Goal: Task Accomplishment & Management: Manage account settings

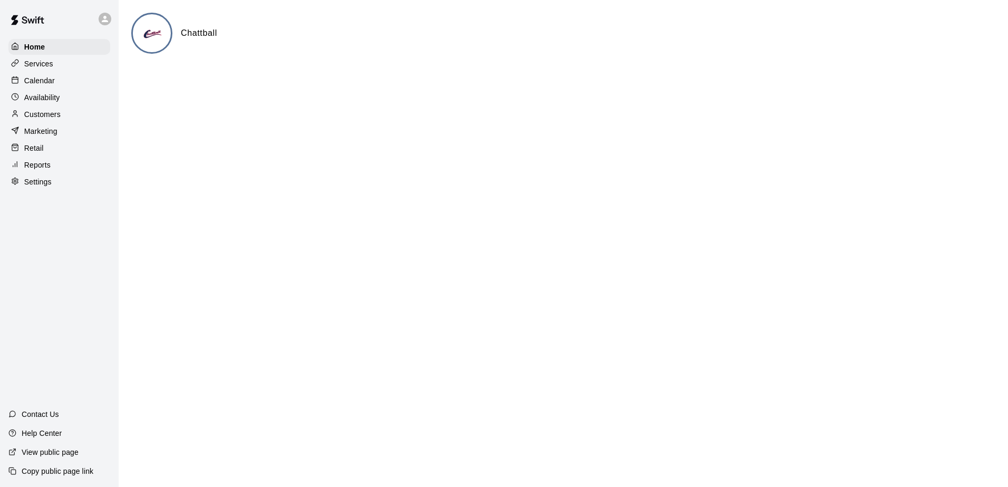
click at [95, 80] on div "Calendar" at bounding box center [59, 81] width 102 height 16
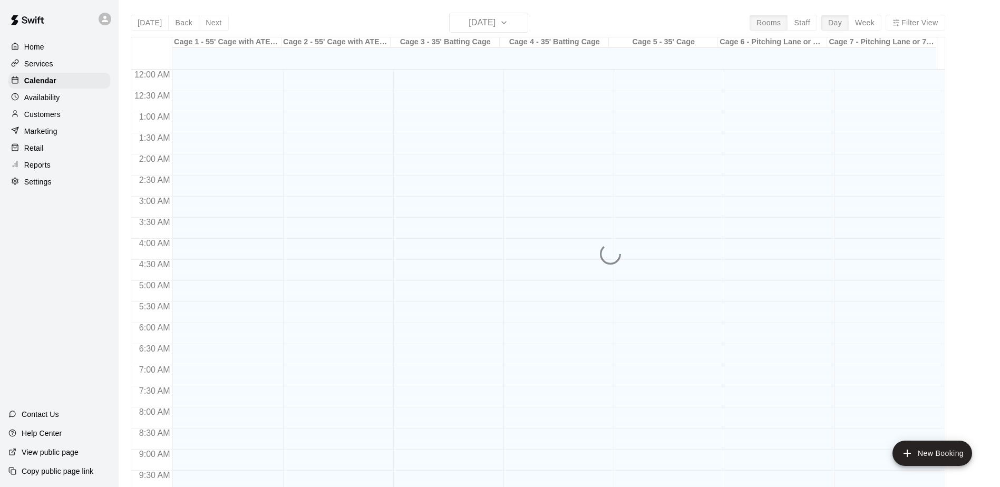
scroll to position [552, 0]
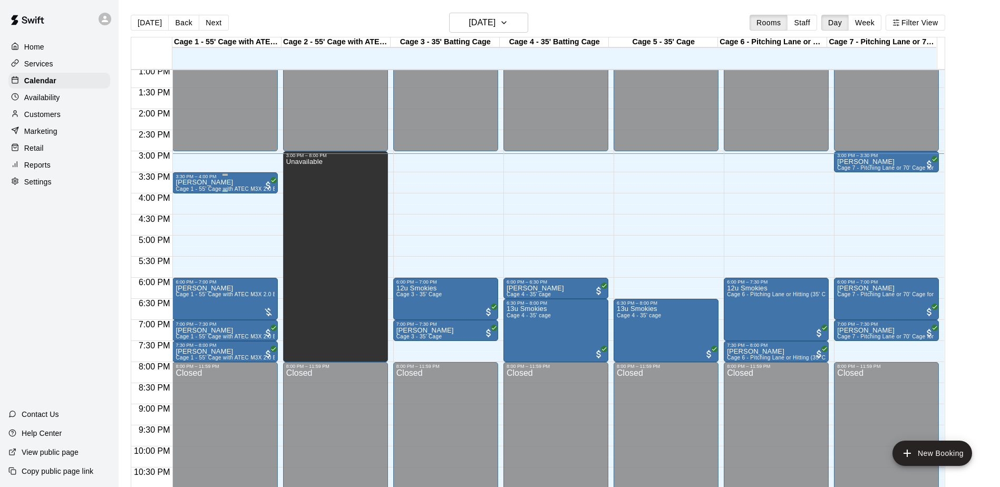
click at [234, 186] on div "Sara Di Ruscio Cage 1 - 55' Cage with ATEC M3X 2.0 Baseball Pitching Machine wi…" at bounding box center [225, 422] width 99 height 487
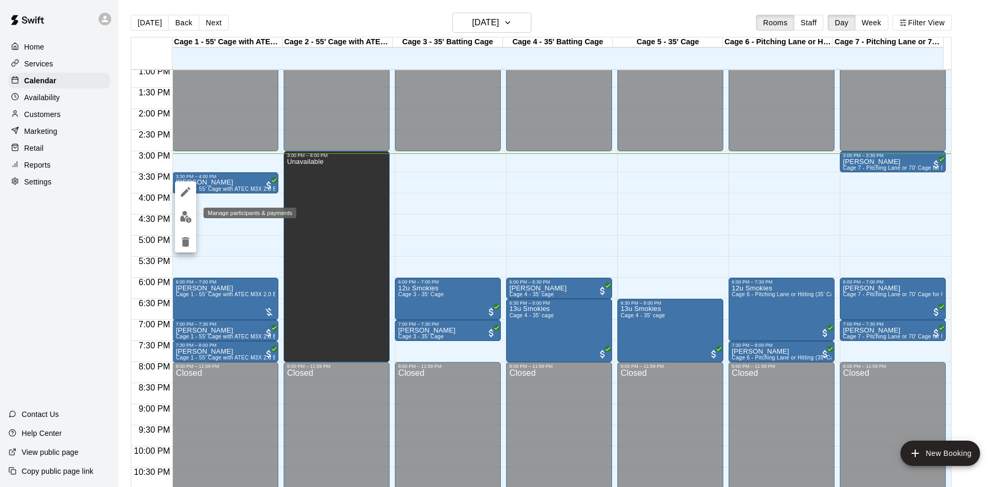
click at [189, 216] on img "edit" at bounding box center [186, 217] width 12 height 12
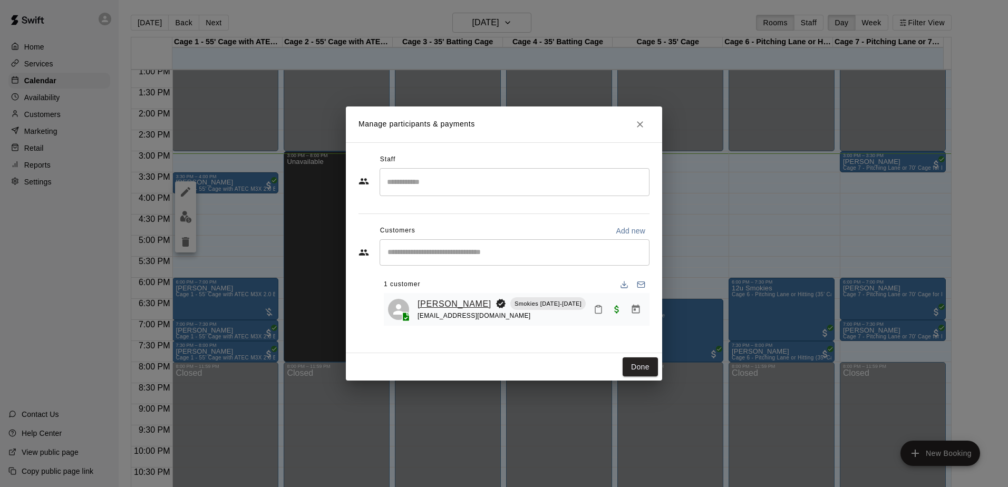
click at [459, 303] on link "James Di Ruscio" at bounding box center [455, 304] width 74 height 14
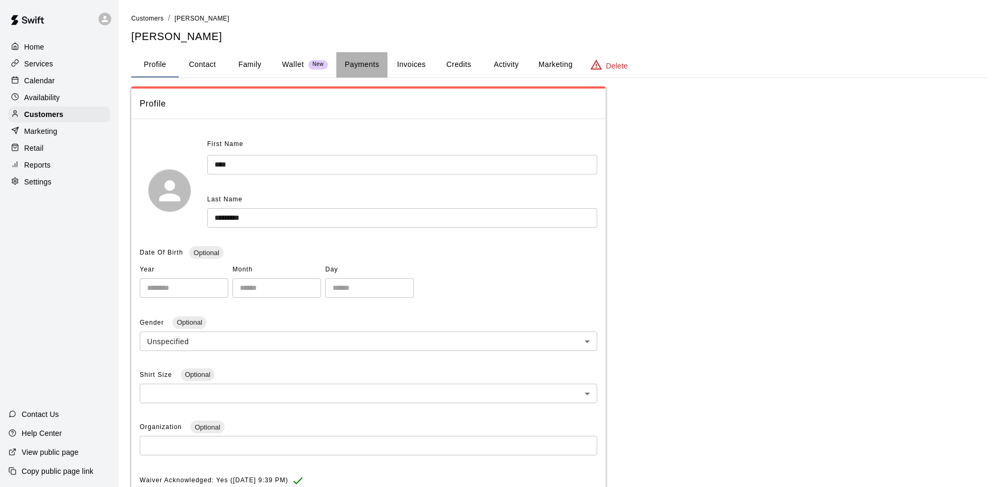
click at [362, 71] on button "Payments" at bounding box center [361, 64] width 51 height 25
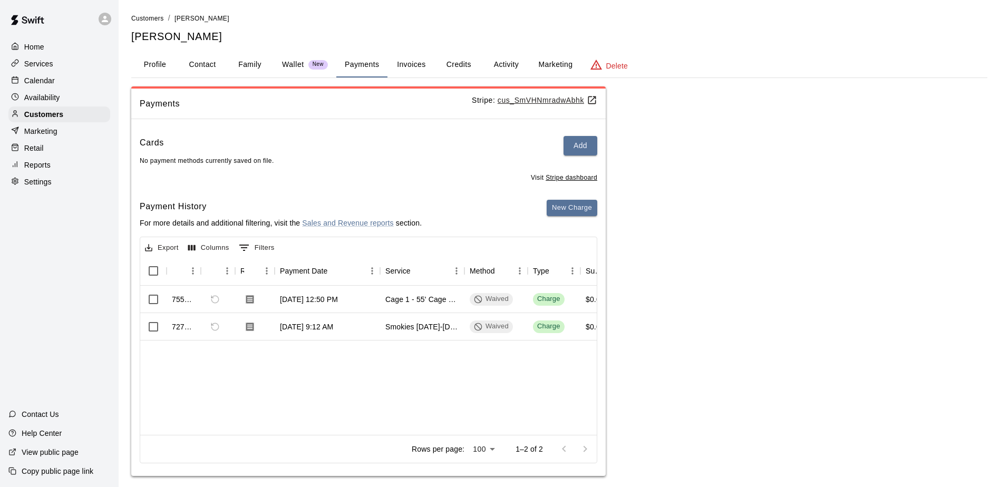
click at [40, 84] on p "Calendar" at bounding box center [39, 80] width 31 height 11
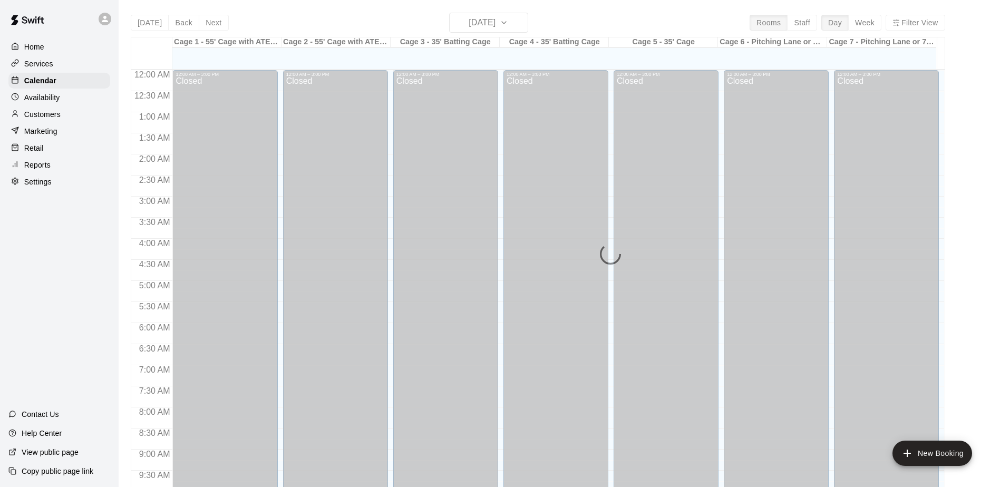
scroll to position [552, 0]
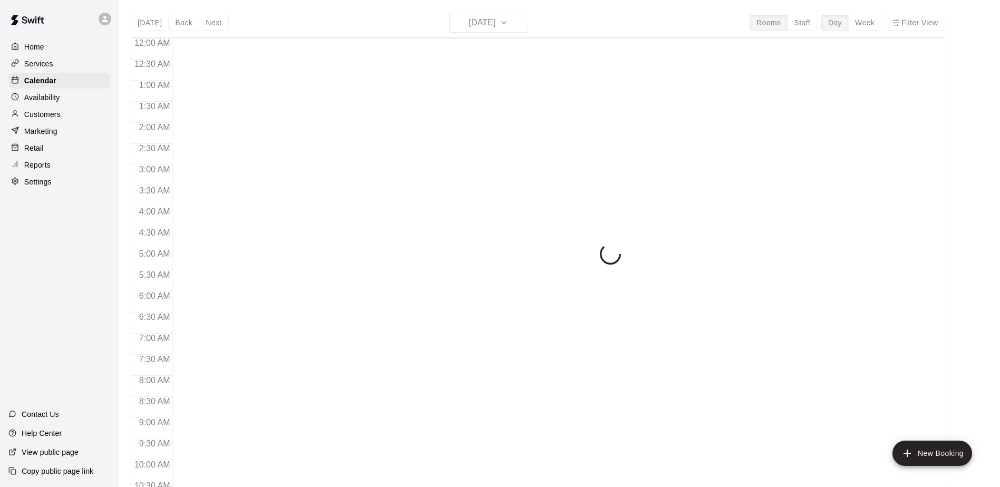
scroll to position [552, 0]
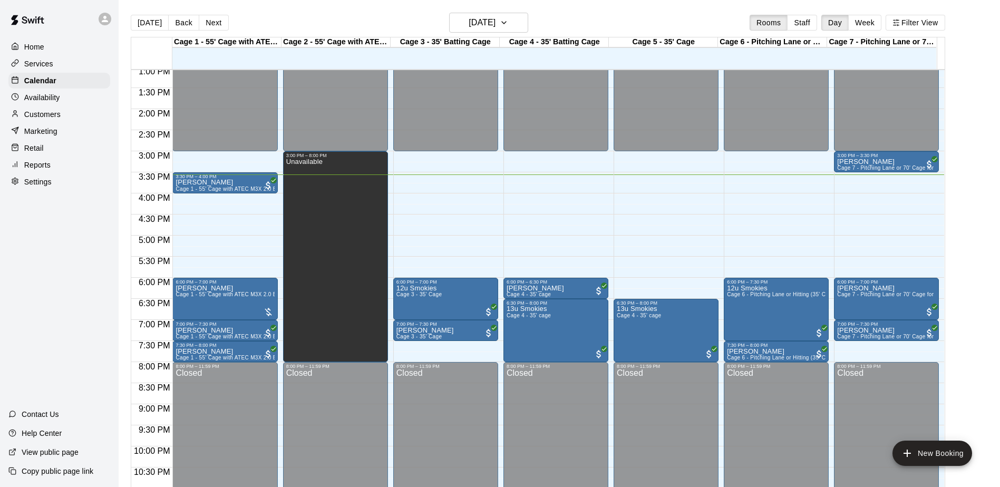
click at [78, 254] on div "Home Services Calendar Availability Customers Marketing Retail Reports Settings…" at bounding box center [59, 243] width 119 height 487
click at [77, 252] on div "Home Services Calendar Availability Customers Marketing Retail Reports Settings…" at bounding box center [59, 243] width 119 height 487
click at [76, 250] on div "Home Services Calendar Availability Customers Marketing Retail Reports Settings…" at bounding box center [59, 243] width 119 height 487
click at [75, 250] on div "Home Services Calendar Availability Customers Marketing Retail Reports Settings…" at bounding box center [59, 243] width 119 height 487
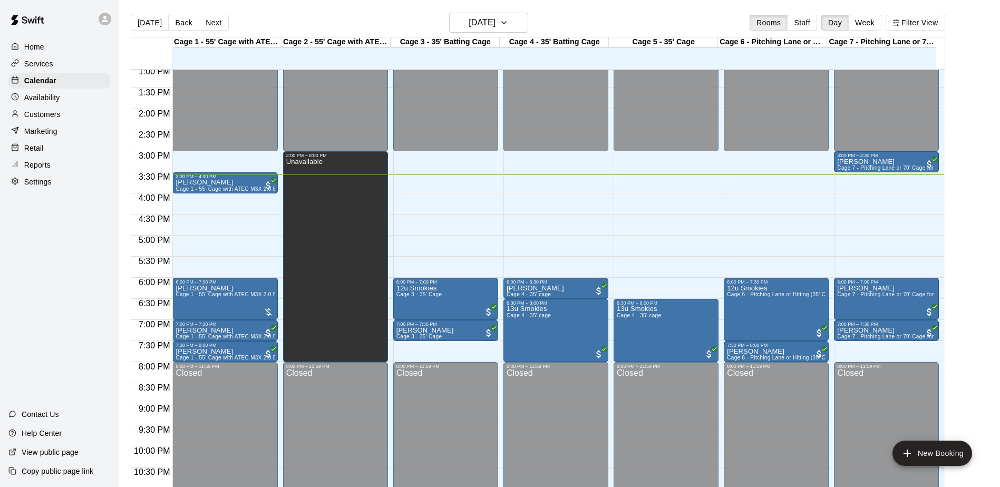
click at [75, 250] on div "Home Services Calendar Availability Customers Marketing Retail Reports Settings…" at bounding box center [59, 243] width 119 height 487
click at [65, 246] on div "Home Services Calendar Availability Customers Marketing Retail Reports Settings…" at bounding box center [59, 243] width 119 height 487
click at [66, 253] on div "Home Services Calendar Availability Customers Marketing Retail Reports Settings…" at bounding box center [59, 243] width 119 height 487
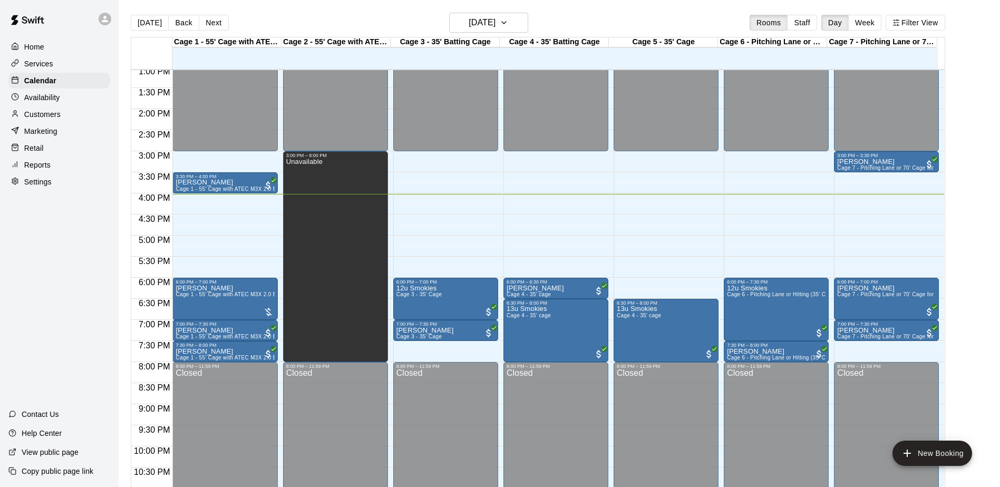
drag, startPoint x: 65, startPoint y: 247, endPoint x: 47, endPoint y: 240, distance: 19.5
click at [47, 240] on div "Home Services Calendar Availability Customers Marketing Retail Reports Settings…" at bounding box center [59, 243] width 119 height 487
click at [78, 113] on div "Customers" at bounding box center [59, 115] width 102 height 16
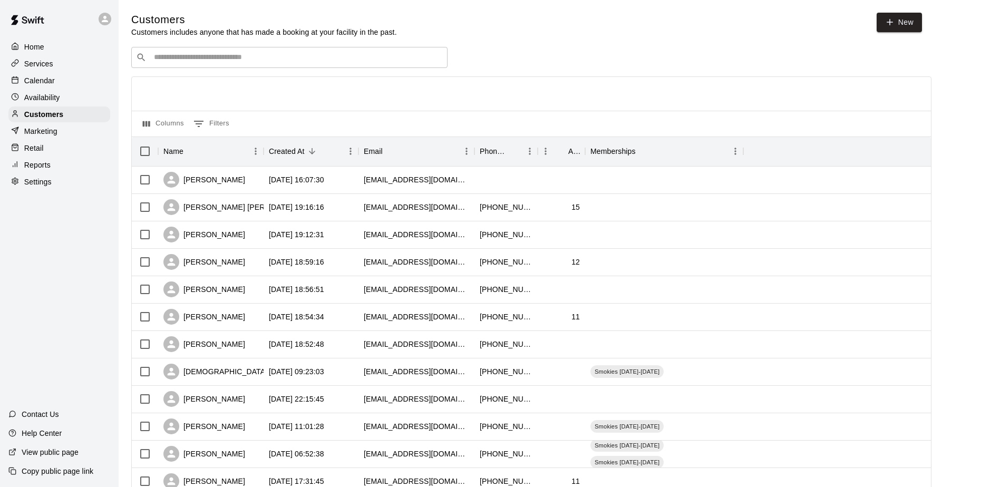
click at [65, 86] on div "Calendar" at bounding box center [59, 81] width 102 height 16
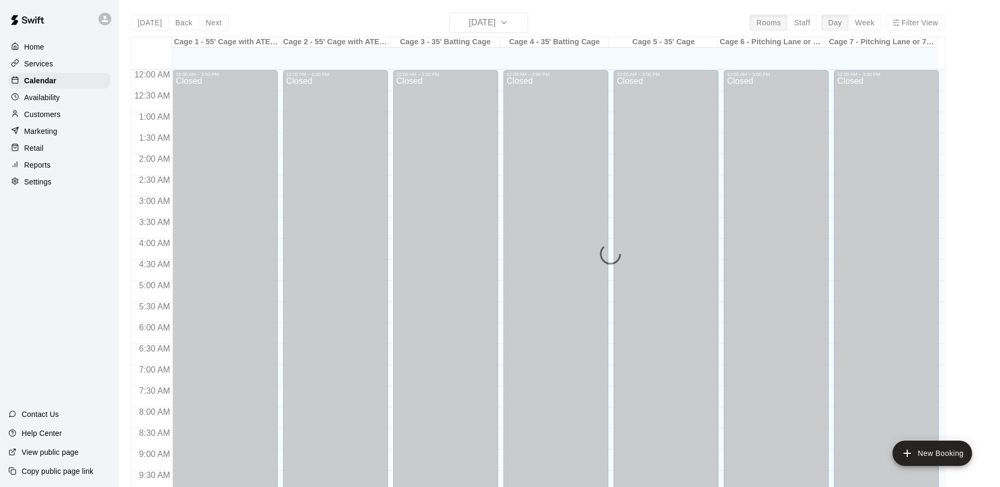
scroll to position [552, 0]
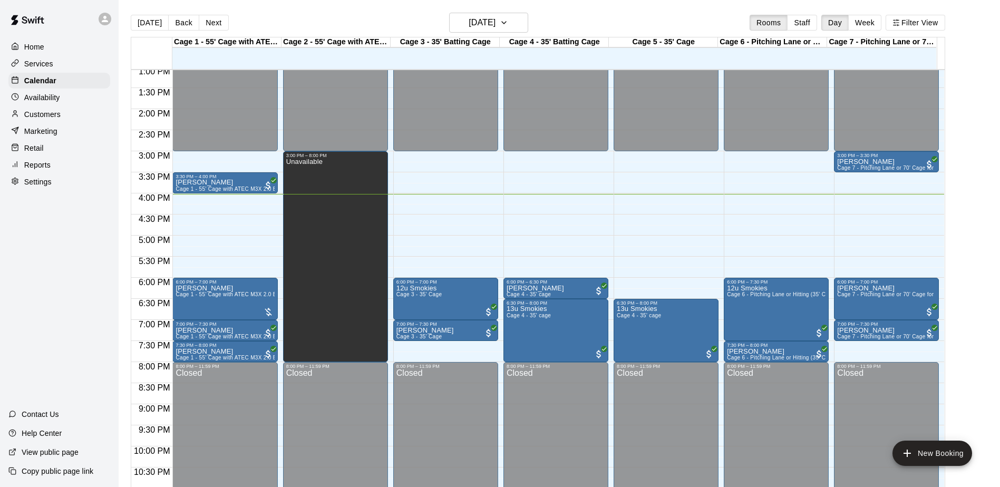
click at [66, 219] on div "Home Services Calendar Availability Customers Marketing Retail Reports Settings…" at bounding box center [59, 243] width 119 height 487
drag, startPoint x: 63, startPoint y: 227, endPoint x: 81, endPoint y: 240, distance: 22.3
click at [81, 240] on div "Home Services Calendar Availability Customers Marketing Retail Reports Settings…" at bounding box center [59, 243] width 119 height 487
click at [45, 229] on div "Home Services Calendar Availability Customers Marketing Retail Reports Settings…" at bounding box center [59, 243] width 119 height 487
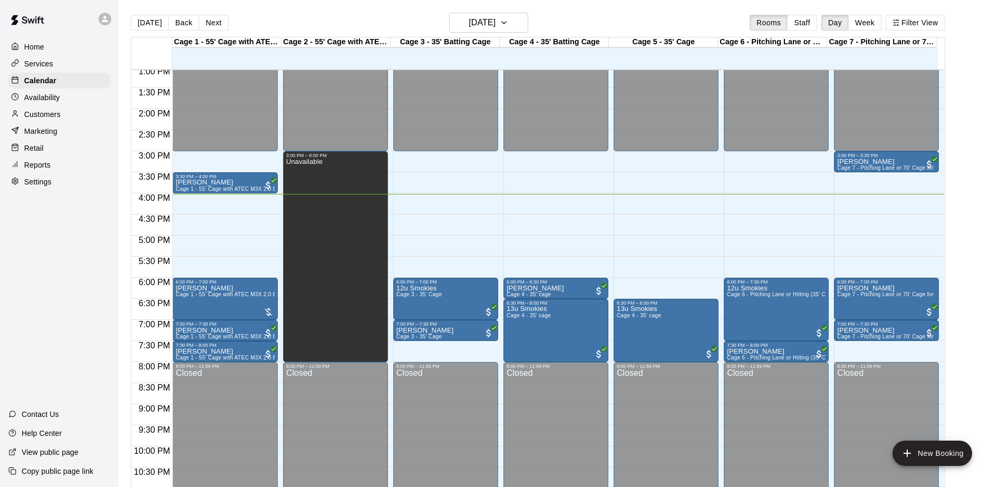
click at [45, 229] on div "Home Services Calendar Availability Customers Marketing Retail Reports Settings…" at bounding box center [59, 243] width 119 height 487
